Goal: Task Accomplishment & Management: Manage account settings

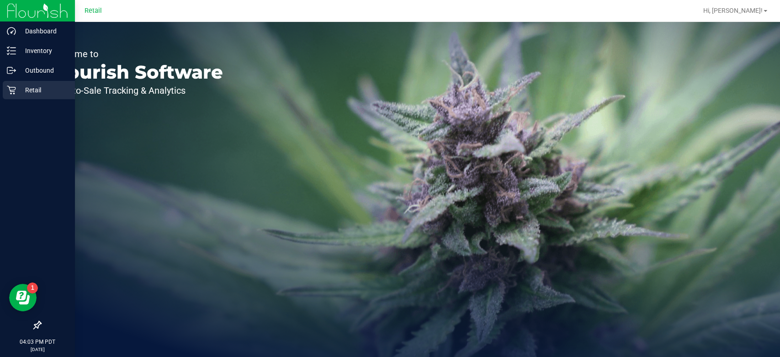
click at [7, 94] on icon at bounding box center [11, 89] width 9 height 9
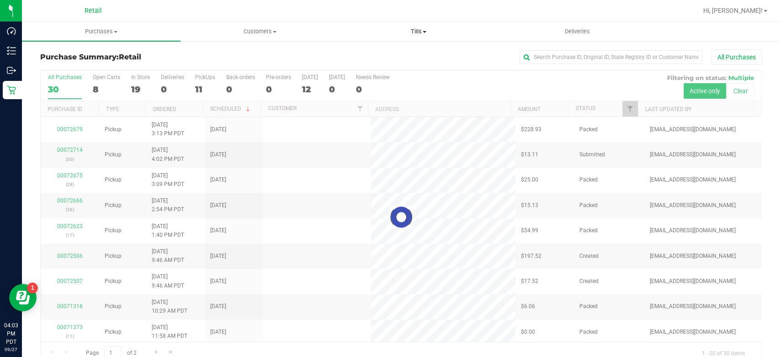
click at [420, 22] on uib-tab-heading "Tills Manage tills" at bounding box center [418, 31] width 158 height 18
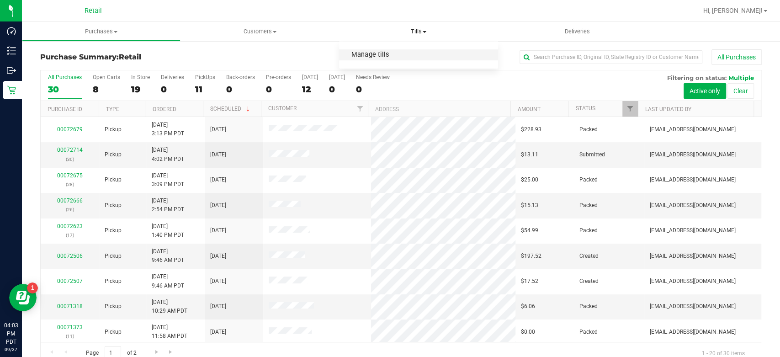
click at [398, 55] on span "Manage tills" at bounding box center [370, 55] width 62 height 8
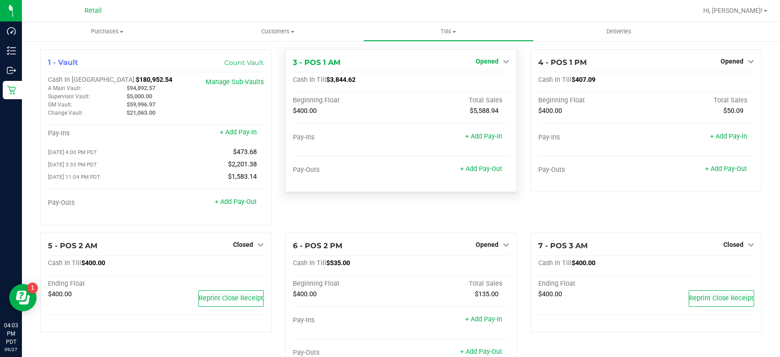
click at [485, 61] on span "Opened" at bounding box center [486, 61] width 23 height 7
click at [494, 79] on link "Close Till" at bounding box center [487, 80] width 25 height 7
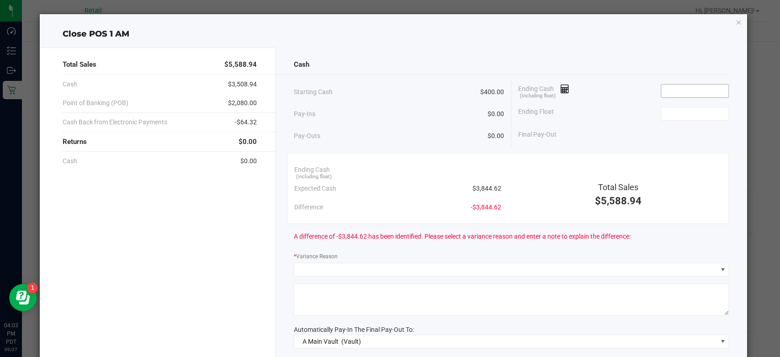
click at [681, 89] on input at bounding box center [694, 90] width 67 height 13
click at [684, 113] on input at bounding box center [694, 113] width 67 height 13
type input "$3,843.92"
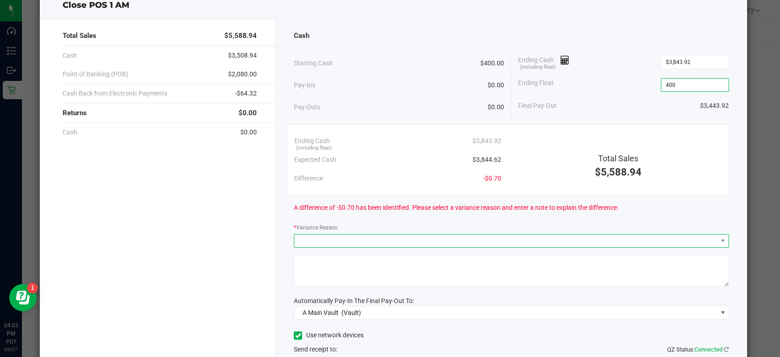
click at [496, 238] on span at bounding box center [505, 240] width 422 height 13
type input "$400.00"
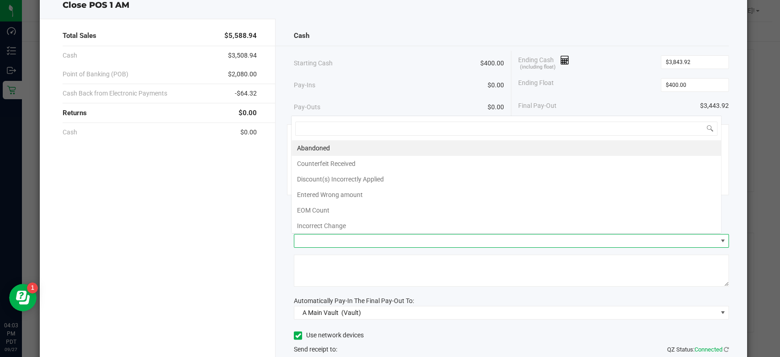
scroll to position [13, 430]
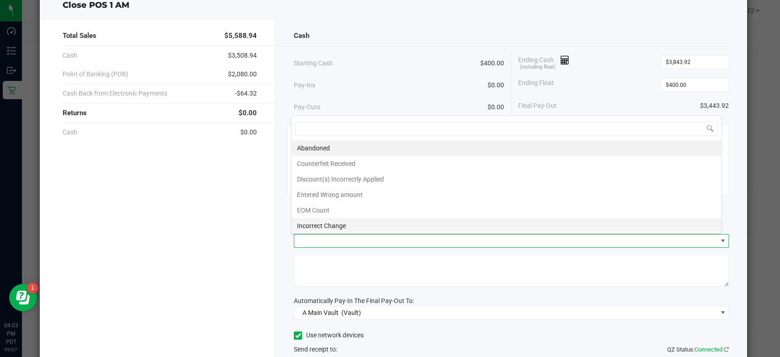
click at [349, 224] on li "Incorrect Change" at bounding box center [505, 226] width 429 height 16
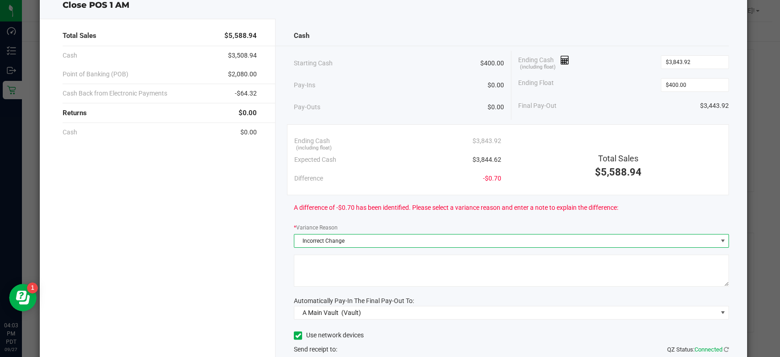
click at [390, 263] on textarea at bounding box center [511, 270] width 435 height 32
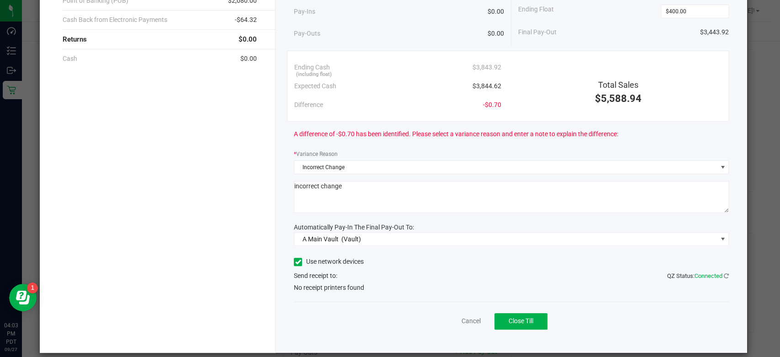
scroll to position [111, 0]
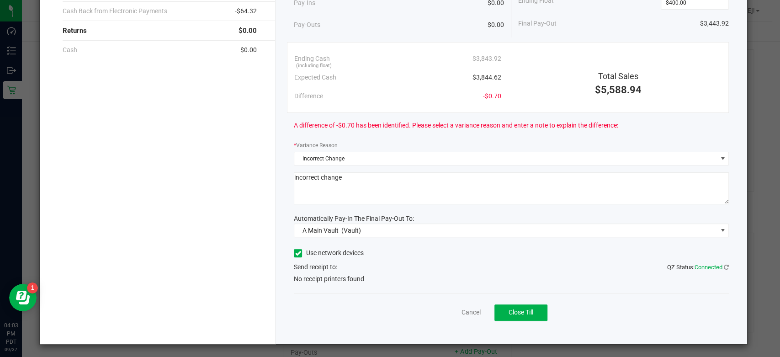
type textarea "incorrect change"
click at [294, 249] on span at bounding box center [298, 253] width 8 height 8
click at [0, 0] on input "Use network devices" at bounding box center [0, 0] width 0 height 0
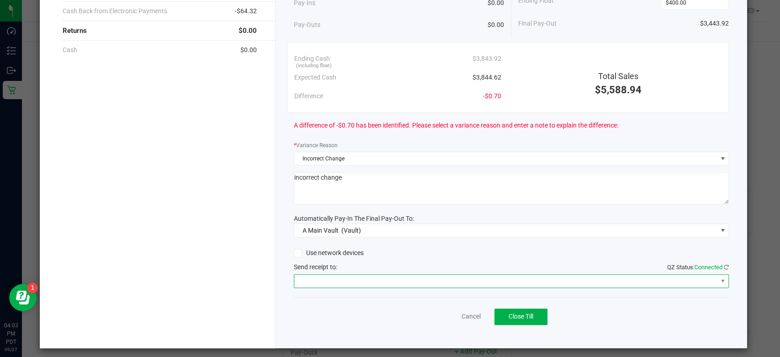
click at [350, 274] on span at bounding box center [505, 280] width 422 height 13
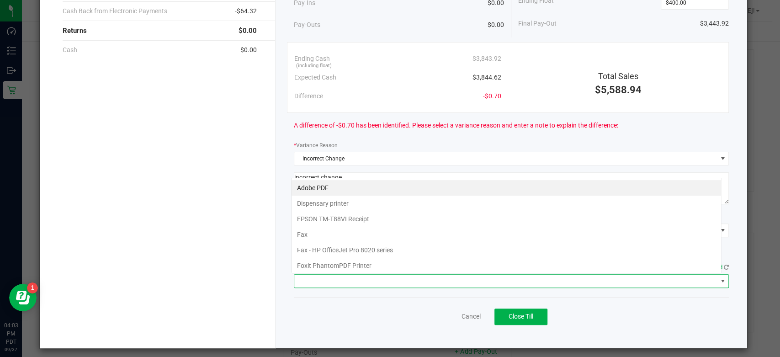
scroll to position [13, 430]
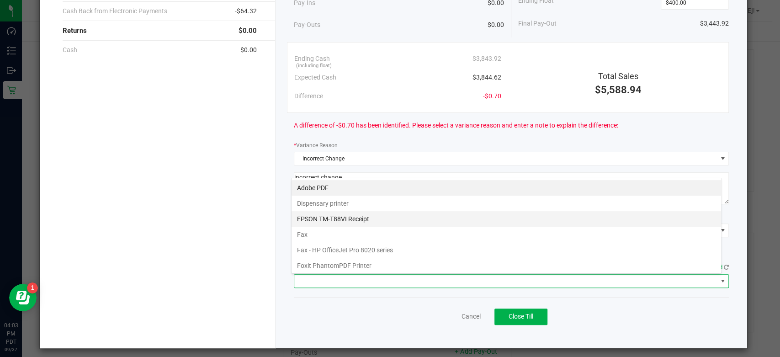
click at [392, 223] on Receipt "EPSON TM-T88VI Receipt" at bounding box center [505, 219] width 429 height 16
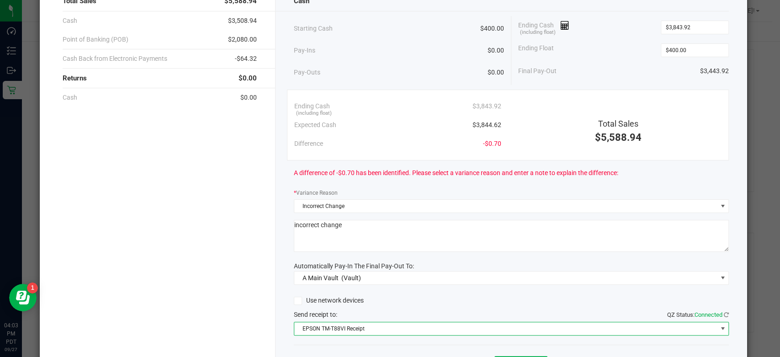
scroll to position [115, 0]
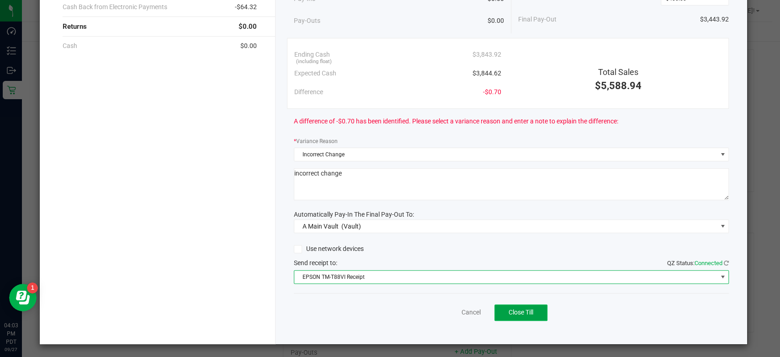
click at [519, 314] on span "Close Till" at bounding box center [520, 311] width 25 height 7
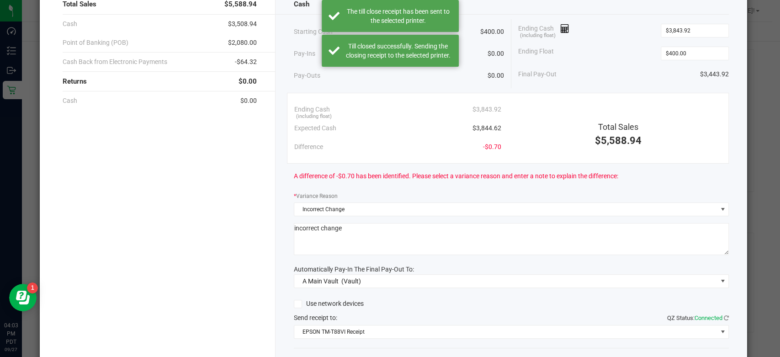
scroll to position [0, 0]
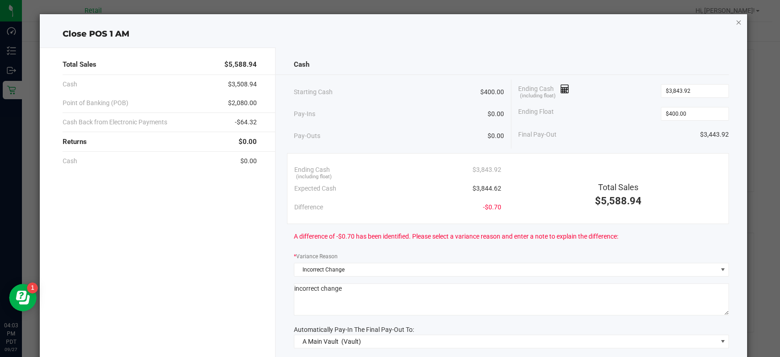
click at [735, 23] on icon "button" at bounding box center [738, 21] width 6 height 11
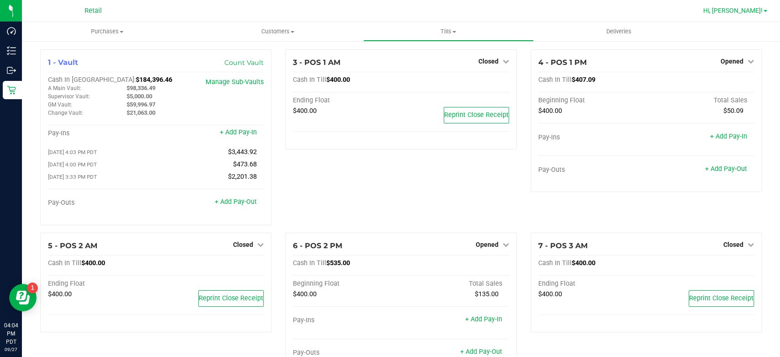
click at [748, 7] on span "Hi, [PERSON_NAME]!" at bounding box center [732, 10] width 59 height 7
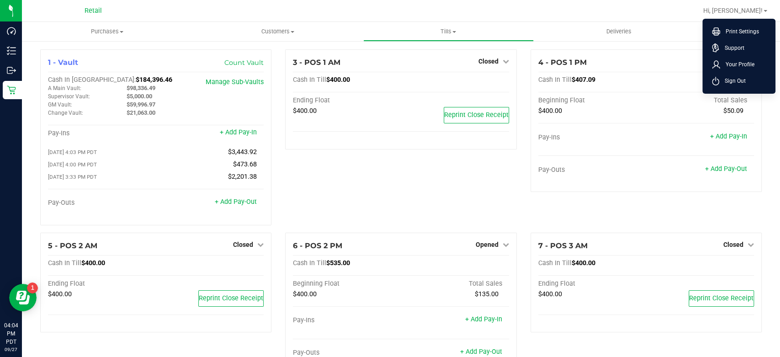
click at [743, 89] on ul "Print Settings Support Your Profile Sign Out" at bounding box center [738, 56] width 73 height 75
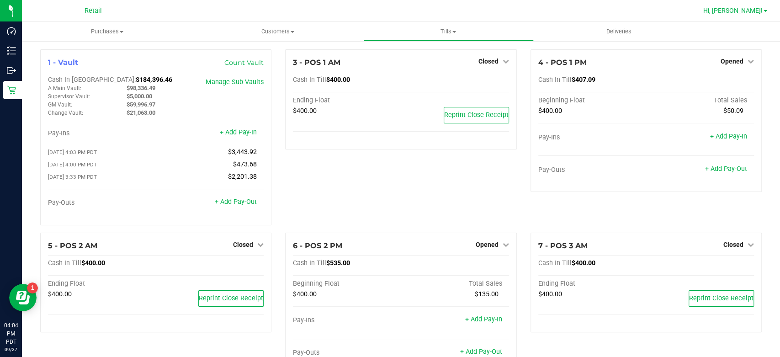
click at [745, 12] on span "Hi, [PERSON_NAME]!" at bounding box center [732, 10] width 59 height 7
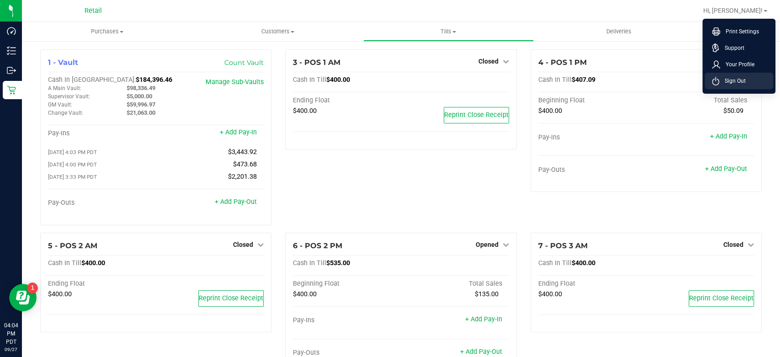
click at [728, 84] on span "Sign Out" at bounding box center [732, 80] width 26 height 9
